Goal: Navigation & Orientation: Find specific page/section

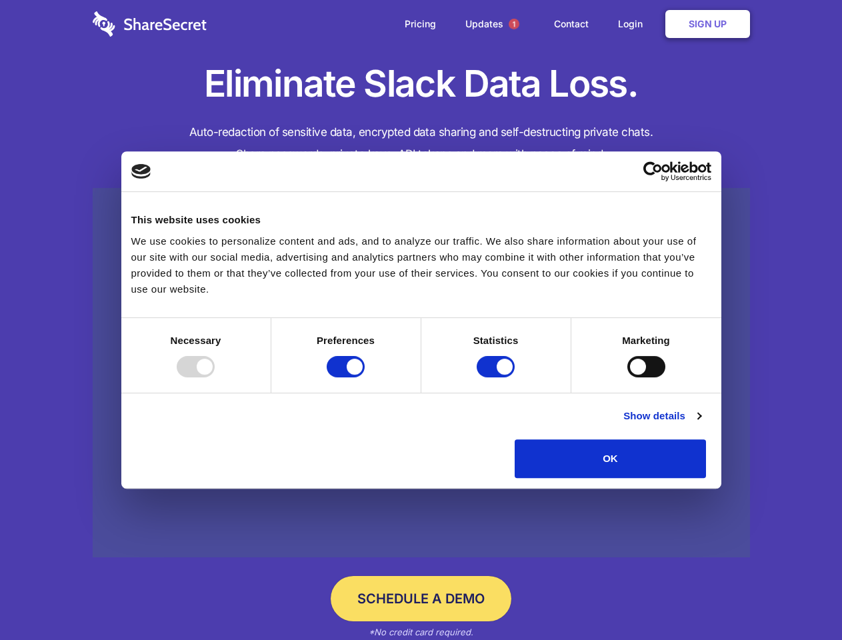
click at [215, 377] on div at bounding box center [196, 366] width 38 height 21
click at [365, 377] on input "Preferences" at bounding box center [346, 366] width 38 height 21
checkbox input "false"
click at [498, 377] on input "Statistics" at bounding box center [496, 366] width 38 height 21
checkbox input "false"
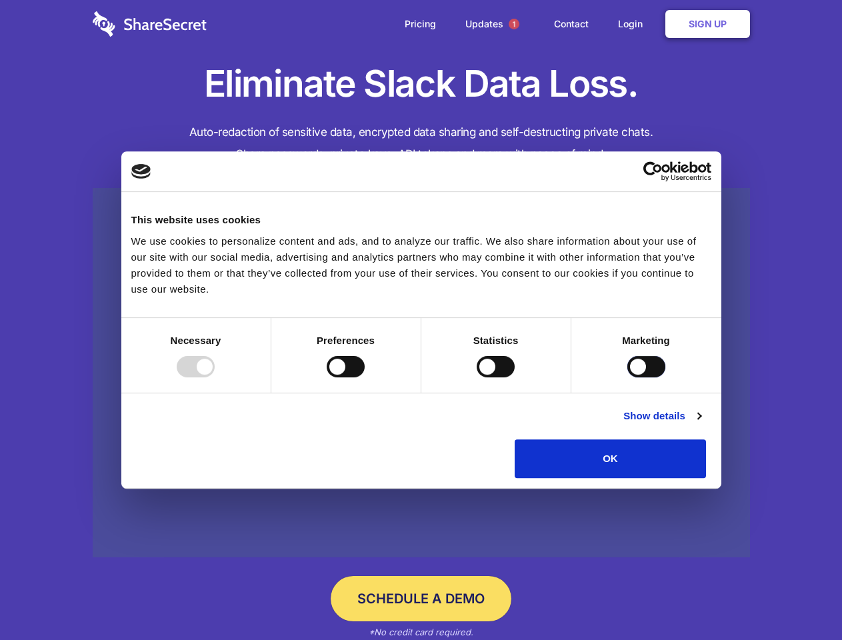
click at [628, 377] on input "Marketing" at bounding box center [647, 366] width 38 height 21
checkbox input "true"
click at [701, 424] on link "Show details" at bounding box center [662, 416] width 77 height 16
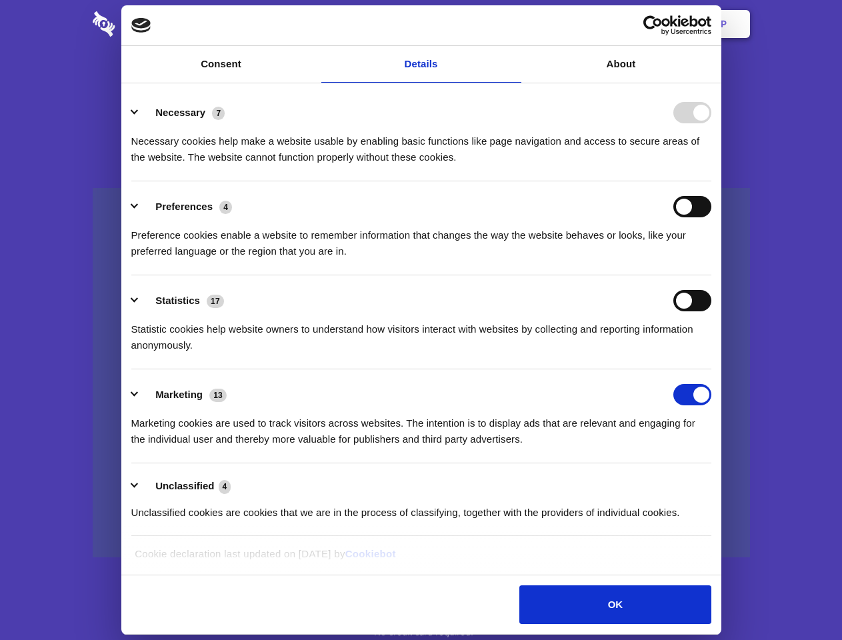
click at [712, 181] on li "Necessary 7 Necessary cookies help make a website usable by enabling basic func…" at bounding box center [421, 134] width 580 height 94
click at [514, 24] on span "1" at bounding box center [514, 24] width 11 height 11
